Goal: Transaction & Acquisition: Purchase product/service

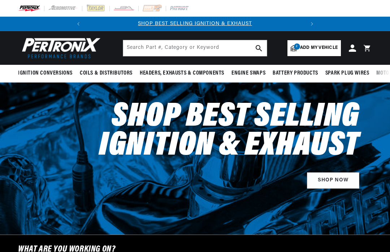
select select "1970"
select select "Ford"
select select "[GEOGRAPHIC_DATA]"
select select "429cid-7.0L"
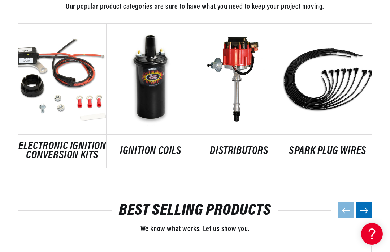
click at [243, 146] on link "DISTRIBUTORS" at bounding box center [239, 150] width 89 height 9
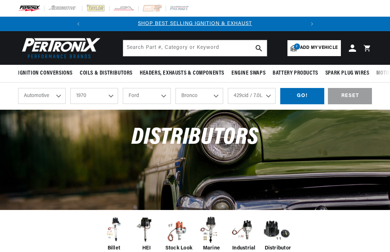
select select "1970"
select select "Ford"
select select "[GEOGRAPHIC_DATA]"
select select "429cid-7.0L"
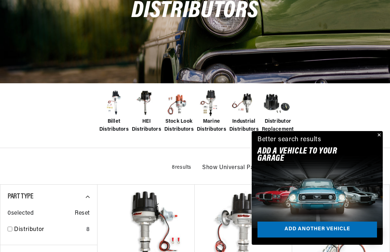
scroll to position [0, 219]
click at [187, 106] on img at bounding box center [178, 103] width 29 height 29
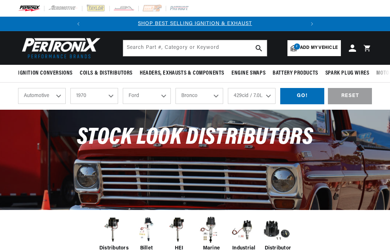
select select "1970"
select select "Ford"
select select "[GEOGRAPHIC_DATA]"
select select "429cid-7.0L"
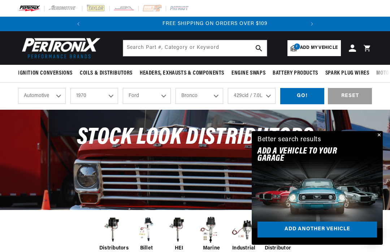
click at [378, 137] on button "Close" at bounding box center [378, 135] width 9 height 9
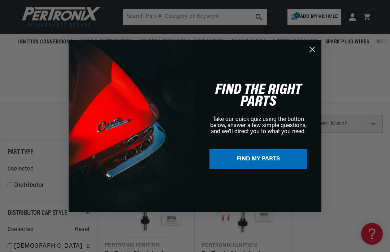
scroll to position [0, 219]
click at [315, 48] on circle "Close dialog" at bounding box center [313, 49] width 12 height 12
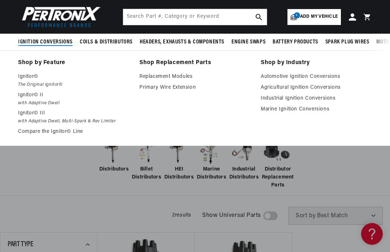
scroll to position [0, 0]
click at [29, 115] on p "Ignitor© III" at bounding box center [73, 113] width 111 height 9
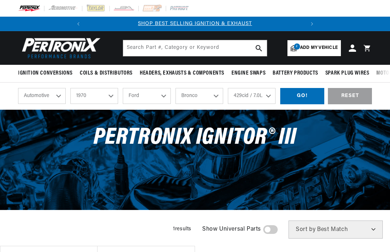
select select "1970"
select select "Ford"
select select "[GEOGRAPHIC_DATA]"
select select "429cid-7.0L"
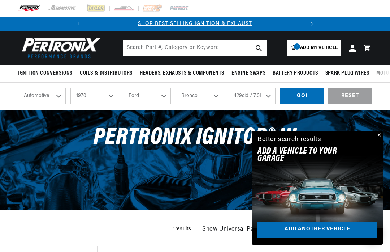
click at [383, 133] on div "PerTronix Ignitor® III" at bounding box center [195, 141] width 390 height 63
click at [380, 138] on button "Close" at bounding box center [378, 135] width 9 height 9
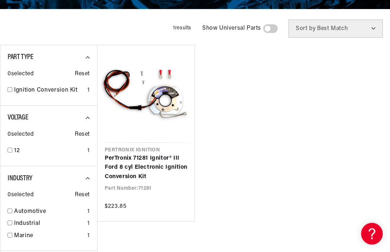
scroll to position [201, 0]
click at [172, 154] on link "PerTronix 71281 Ignitor® III Ford 8 cyl Electronic Ignition Conversion Kit" at bounding box center [146, 168] width 83 height 28
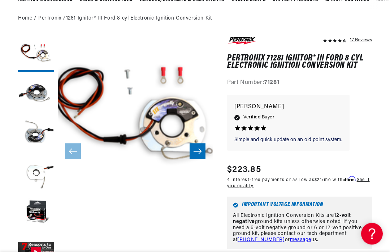
click at [37, 97] on button "Load image 2 in gallery view" at bounding box center [36, 94] width 36 height 36
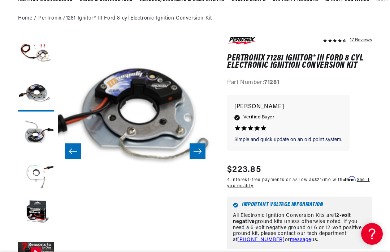
scroll to position [0, 219]
click at [40, 136] on button "Load image 3 in gallery view" at bounding box center [36, 133] width 36 height 36
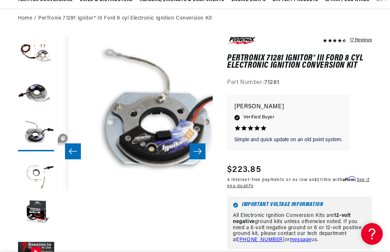
scroll to position [0, 310]
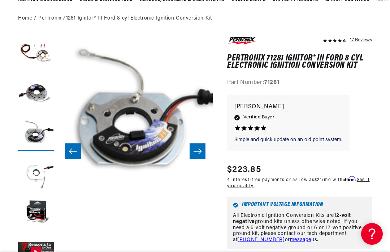
click at [41, 174] on button "Load image 4 in gallery view" at bounding box center [36, 173] width 36 height 36
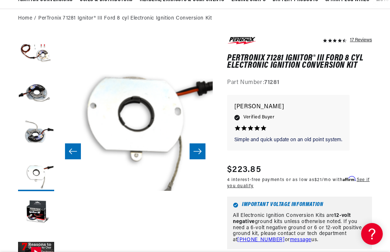
scroll to position [0, 0]
click at [38, 211] on button "Load image 5 in gallery view" at bounding box center [36, 212] width 36 height 36
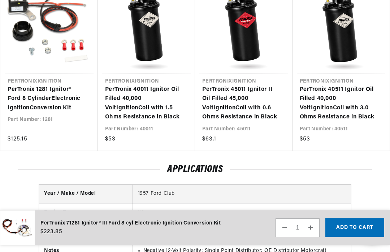
scroll to position [1289, 0]
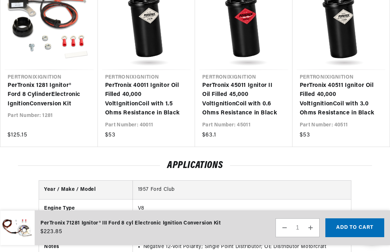
click at [29, 109] on link "PerTronix 1281 Ignitor® Ford 8 Cylinder Electronic Ignition Conversion Kit" at bounding box center [46, 95] width 76 height 28
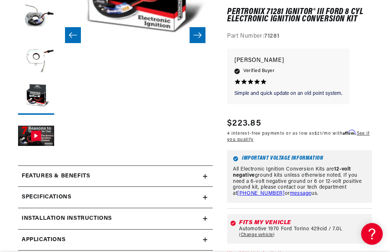
scroll to position [189, 0]
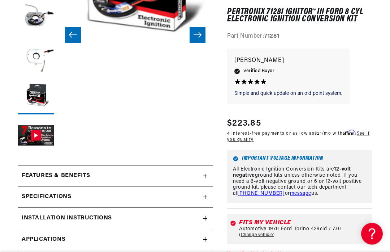
click at [45, 175] on h2 "Features & Benefits" at bounding box center [56, 175] width 68 height 9
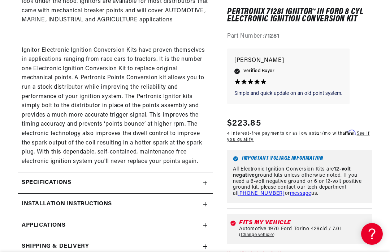
scroll to position [0, 0]
click at [207, 172] on summary "Specifications" at bounding box center [115, 182] width 195 height 21
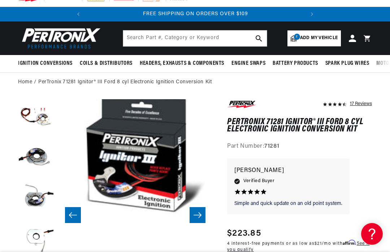
scroll to position [9, 0]
click at [40, 120] on button "Load image 1 in gallery view" at bounding box center [36, 117] width 36 height 36
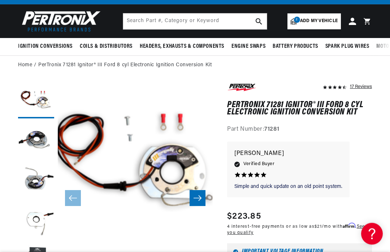
scroll to position [0, 0]
click at [35, 144] on button "Load image 2 in gallery view" at bounding box center [36, 140] width 36 height 36
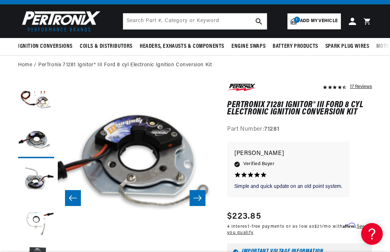
scroll to position [0, 219]
click at [39, 182] on button "Load image 3 in gallery view" at bounding box center [36, 180] width 36 height 36
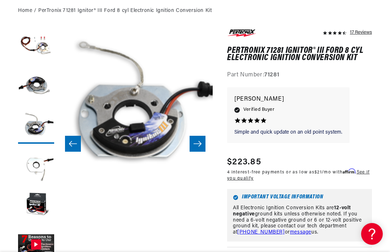
scroll to position [129, 0]
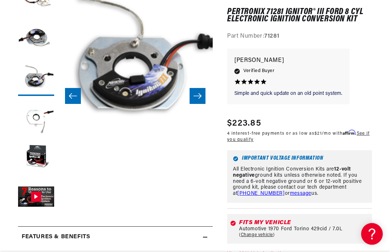
click at [37, 160] on button "Load image 5 in gallery view" at bounding box center [36, 157] width 36 height 36
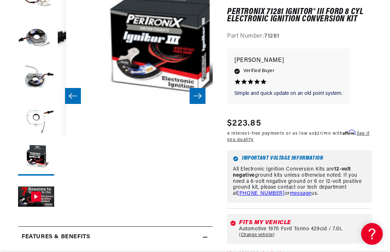
scroll to position [0, 620]
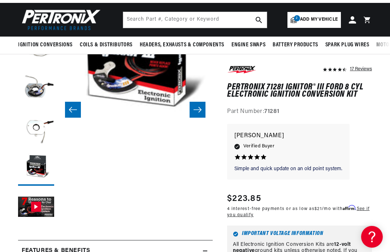
scroll to position [0, 0]
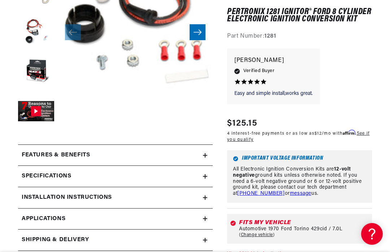
scroll to position [0, 219]
click at [207, 154] on icon at bounding box center [205, 155] width 4 height 4
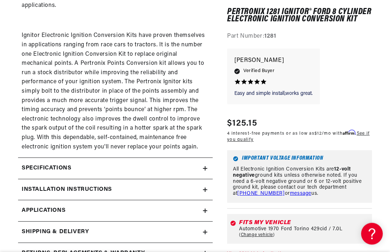
scroll to position [0, 0]
click at [206, 168] on icon at bounding box center [205, 168] width 4 height 0
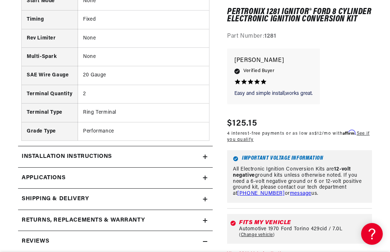
click at [205, 146] on summary "Installation instructions" at bounding box center [115, 156] width 195 height 21
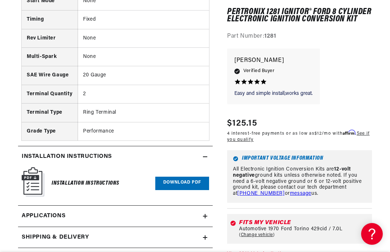
click at [205, 205] on link "Applications" at bounding box center [115, 215] width 195 height 21
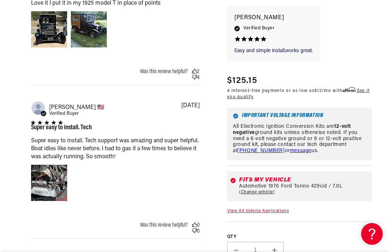
scroll to position [0, 219]
